Goal: Task Accomplishment & Management: Manage account settings

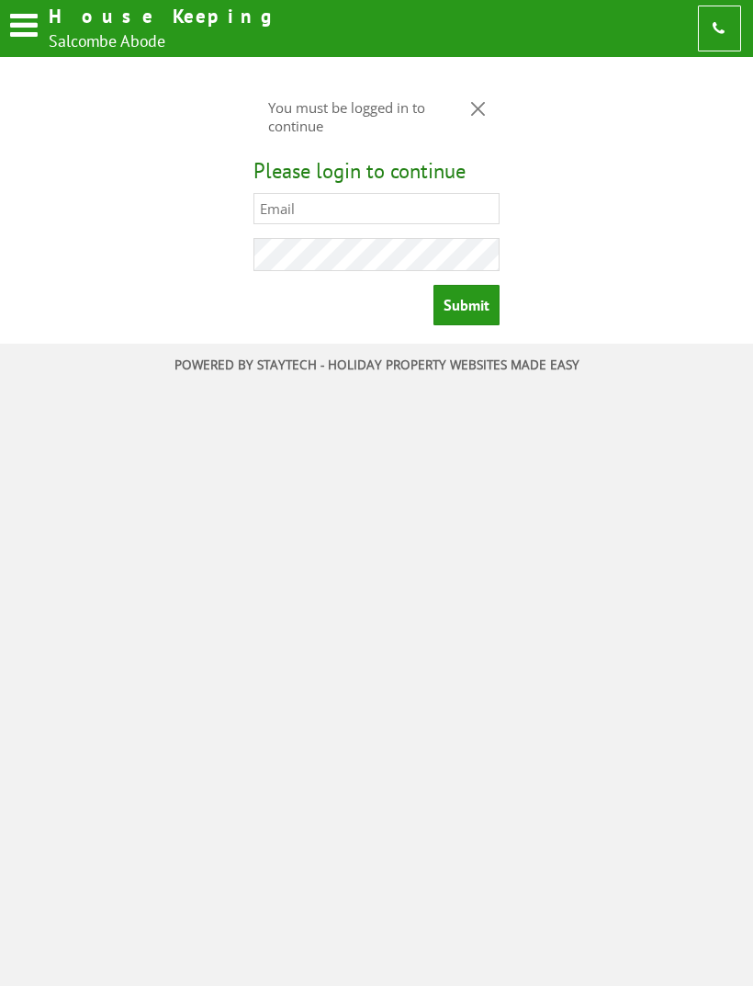
type input "[EMAIL_ADDRESS][DOMAIN_NAME]"
click at [466, 312] on input "Submit" at bounding box center [467, 305] width 66 height 40
click at [469, 311] on input "Submit" at bounding box center [467, 305] width 66 height 40
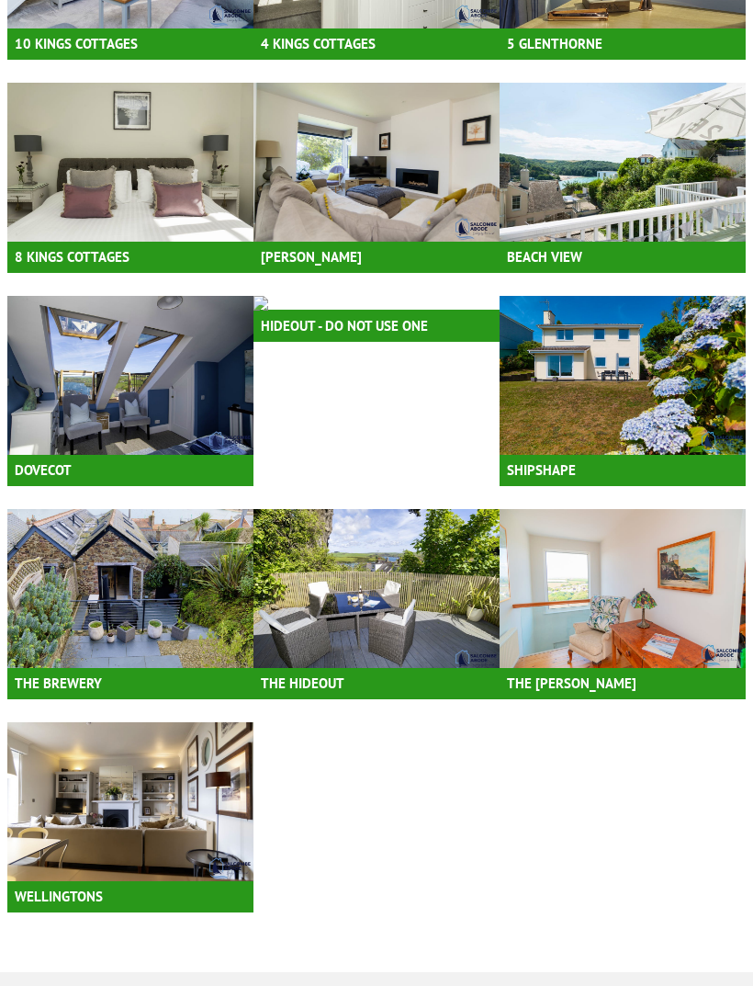
scroll to position [1416, 0]
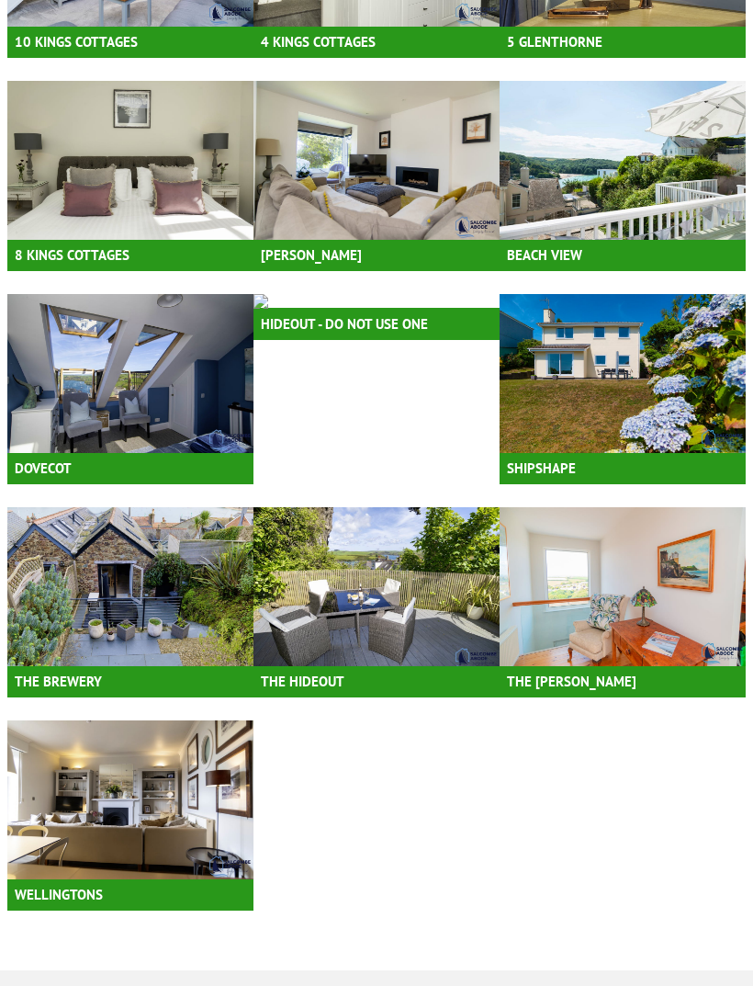
click at [254, 655] on img at bounding box center [130, 586] width 246 height 159
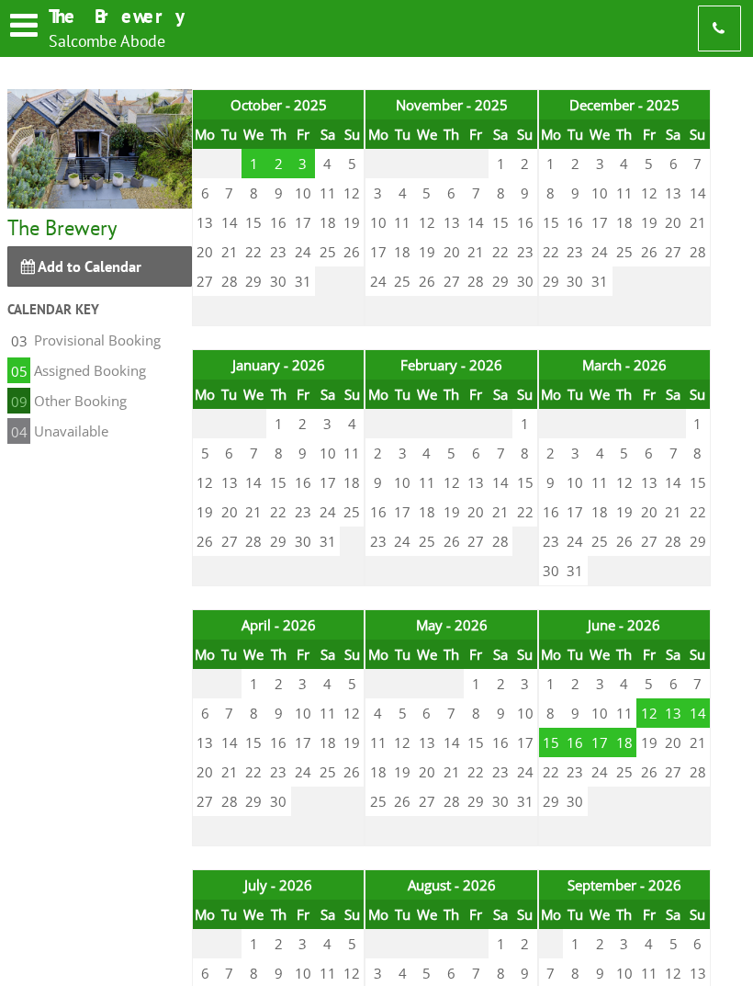
click at [210, 143] on th "Mo" at bounding box center [205, 133] width 25 height 29
click at [274, 103] on th "October - 2025" at bounding box center [279, 104] width 172 height 30
click at [300, 110] on th "October - 2025" at bounding box center [279, 104] width 172 height 30
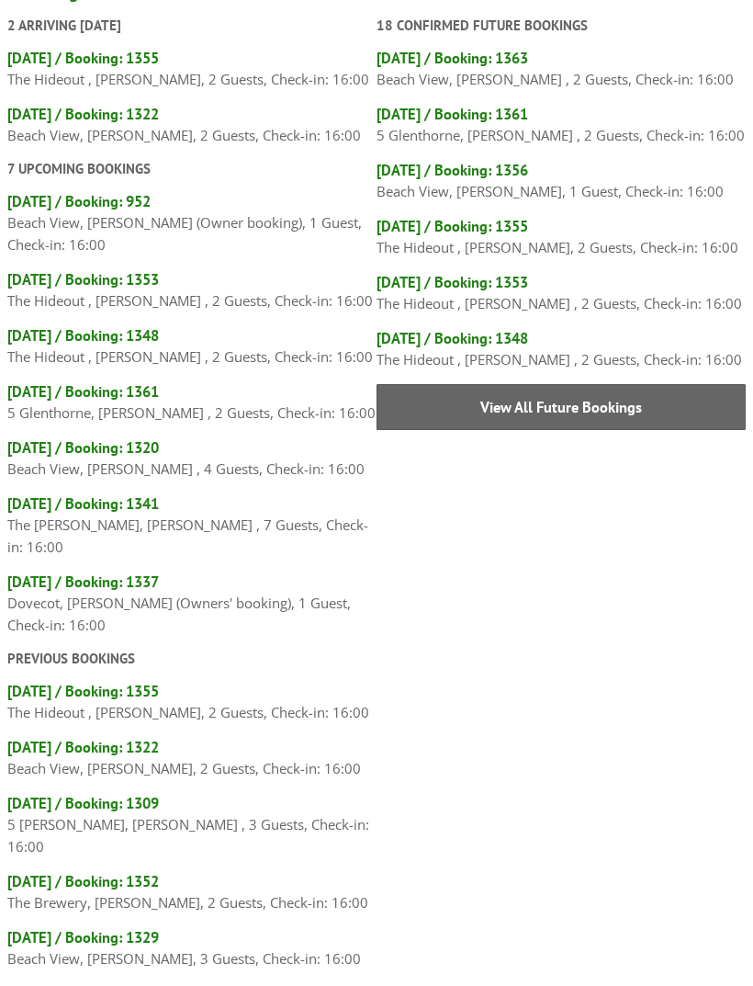
scroll to position [277, 0]
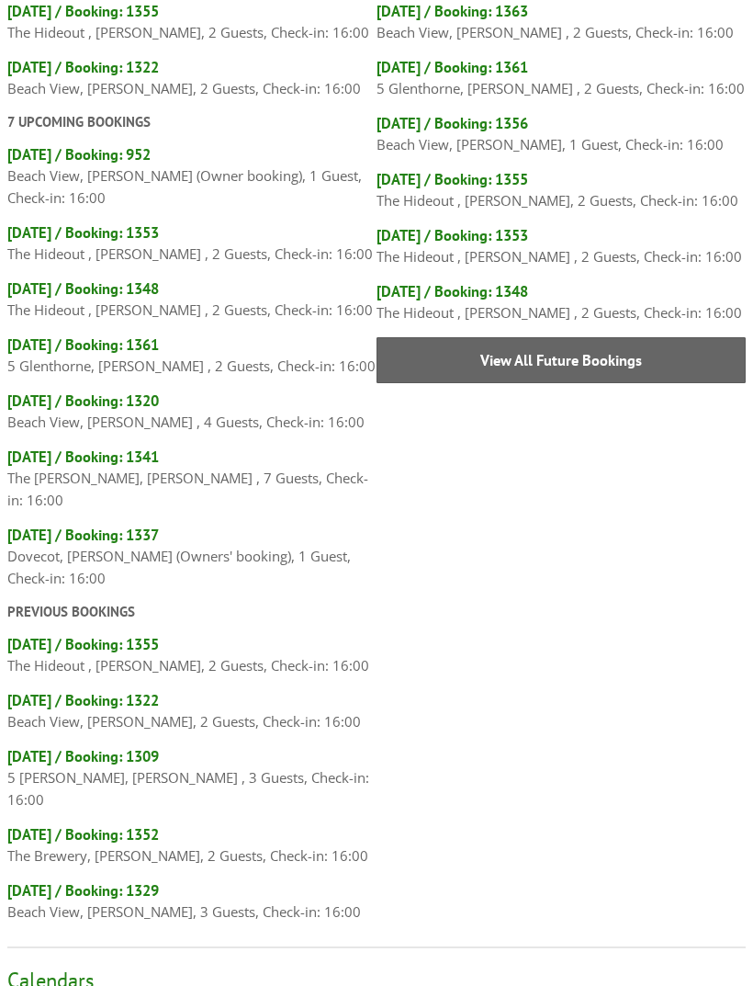
click at [192, 825] on h4 "[DATE] / Booking: 1352" at bounding box center [191, 835] width 369 height 20
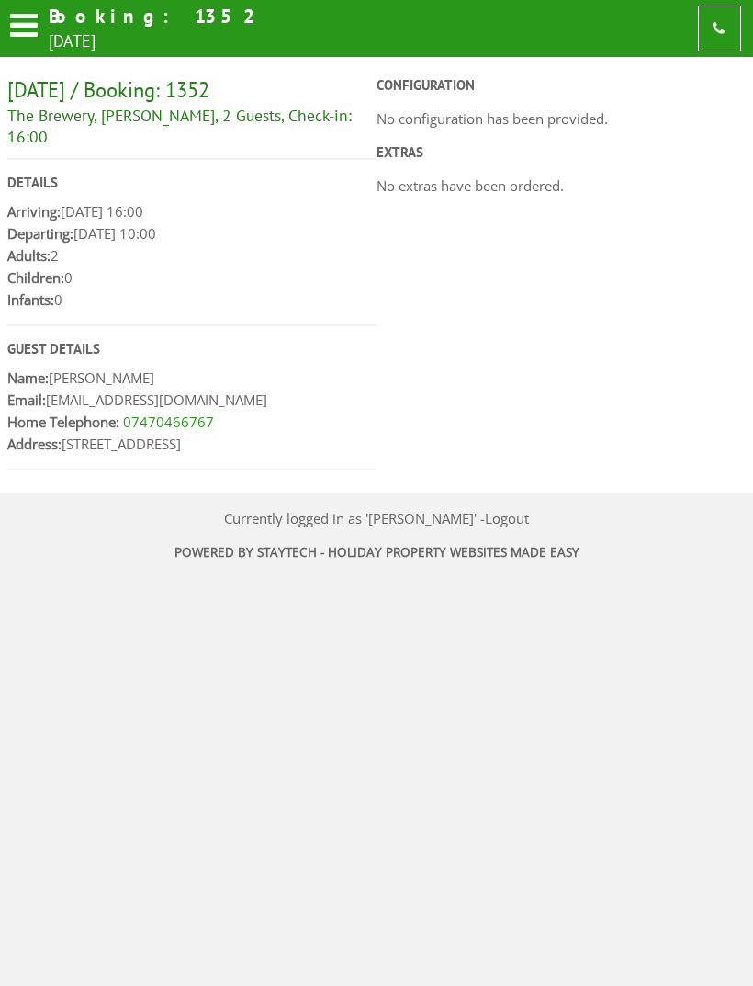
click at [167, 86] on h2 "[DATE] / Booking: 1352" at bounding box center [191, 89] width 369 height 27
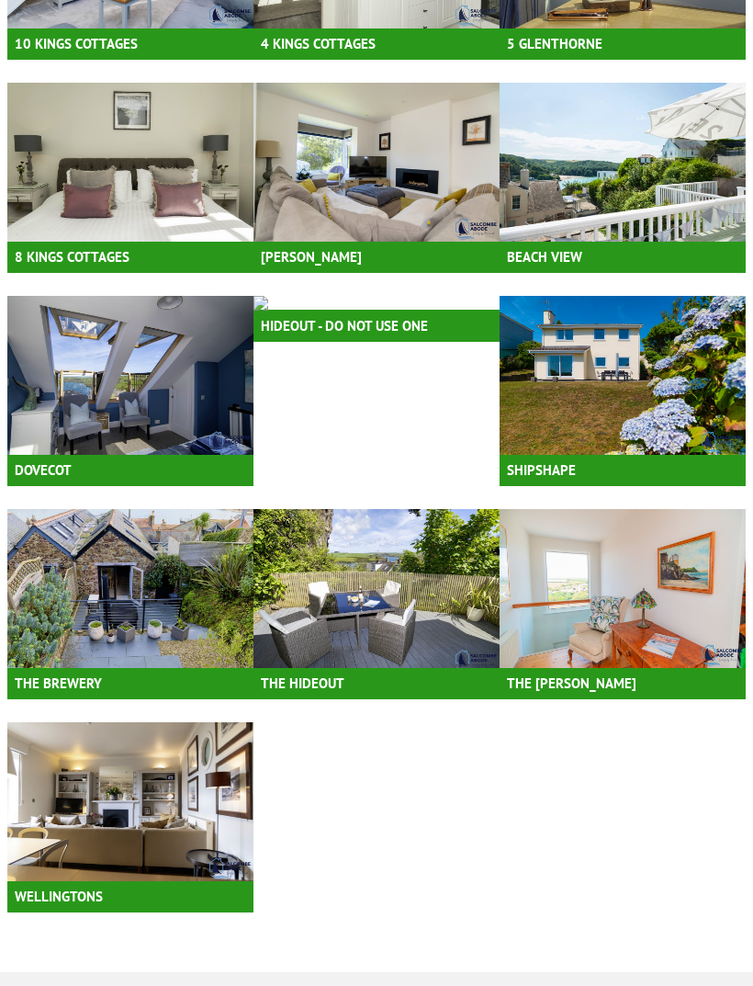
scroll to position [1416, 0]
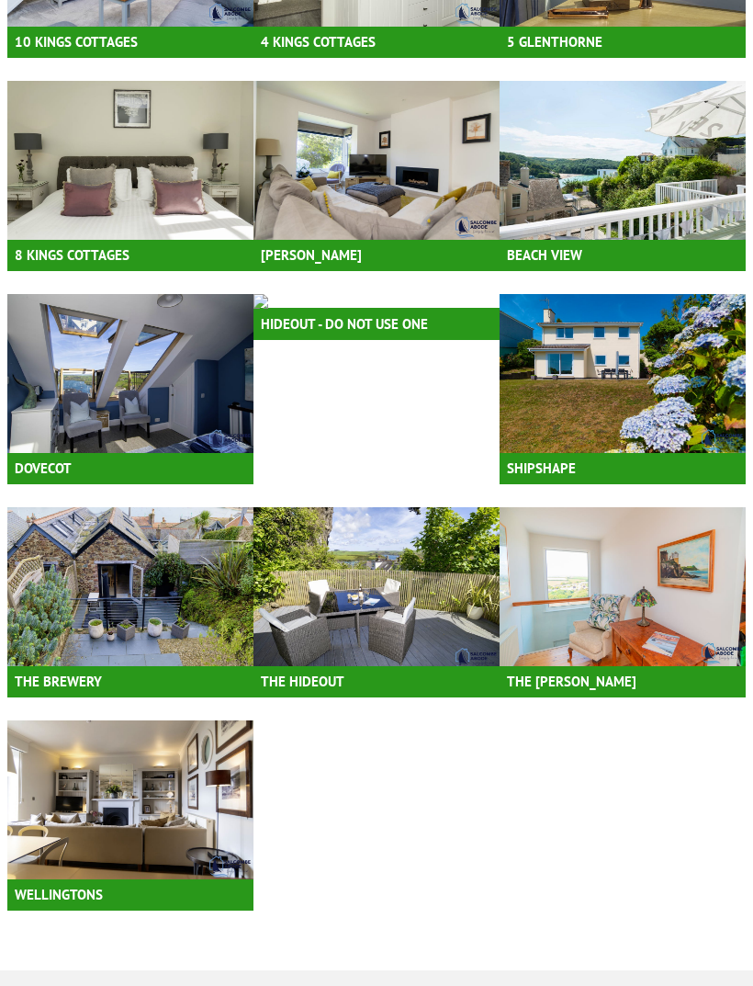
click at [254, 676] on h3 "The Brewery" at bounding box center [130, 681] width 246 height 32
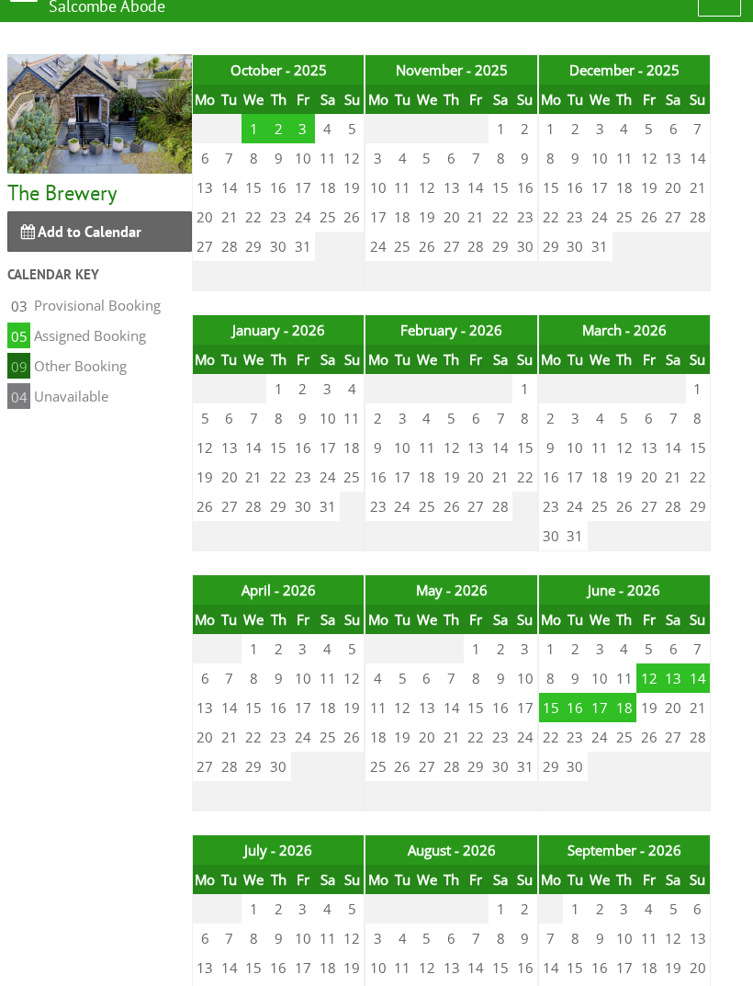
scroll to position [33, 0]
